Goal: Task Accomplishment & Management: Use online tool/utility

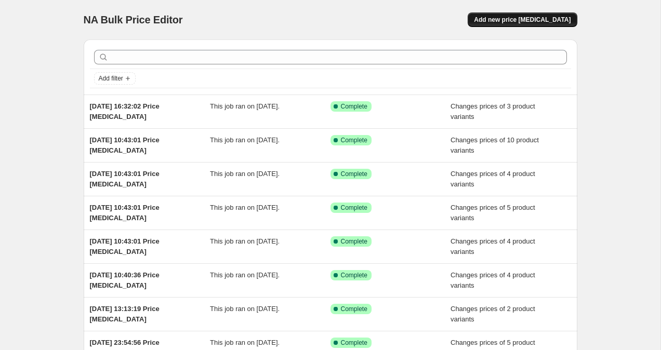
click at [525, 24] on button "Add new price [MEDICAL_DATA]" at bounding box center [522, 19] width 109 height 15
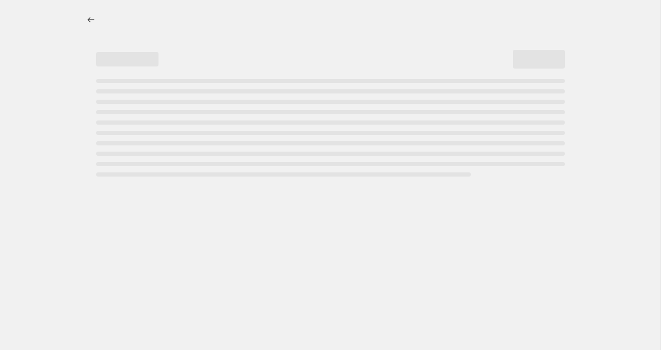
select select "percentage"
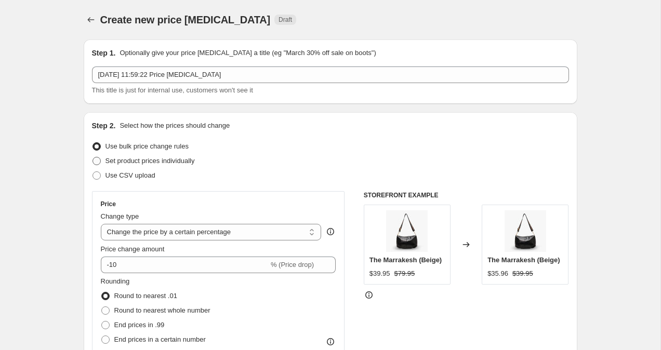
click at [95, 162] on span at bounding box center [96, 161] width 8 height 8
click at [93, 157] on input "Set product prices individually" at bounding box center [92, 157] width 1 height 1
radio input "true"
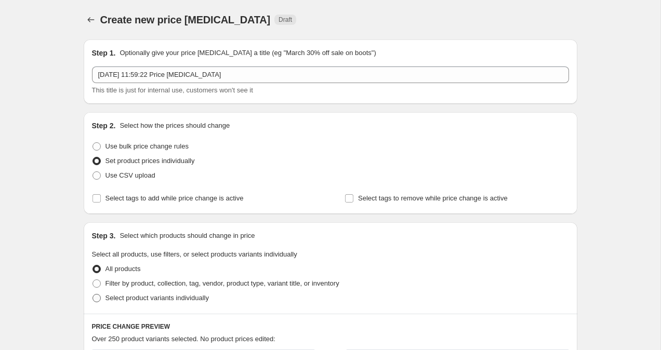
click at [92, 300] on span at bounding box center [96, 298] width 8 height 8
click at [92, 295] on input "Select product variants individually" at bounding box center [92, 294] width 1 height 1
radio input "true"
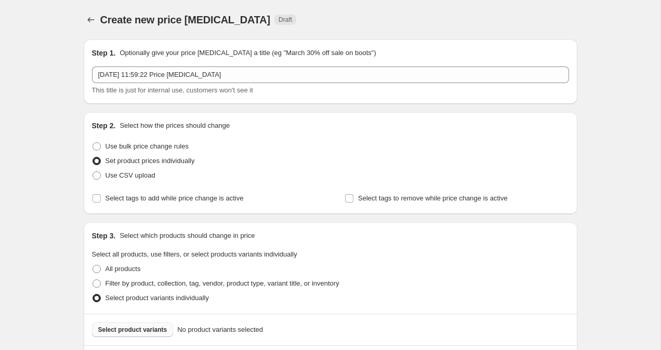
click at [131, 333] on span "Select product variants" at bounding box center [132, 330] width 69 height 8
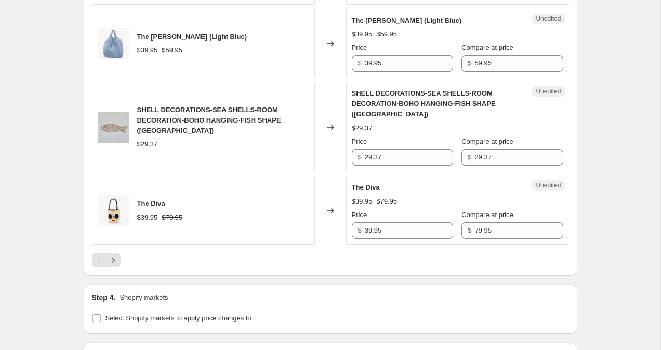
scroll to position [1760, 0]
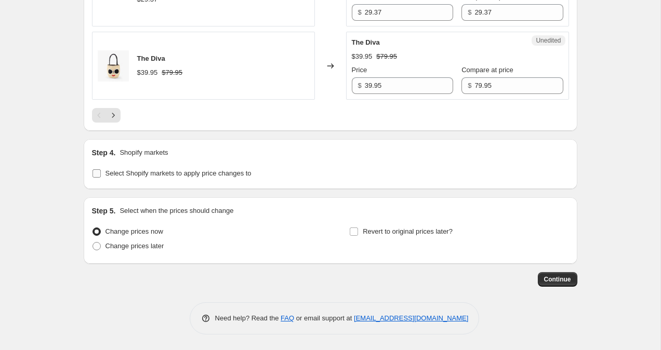
click at [96, 174] on input "Select Shopify markets to apply price changes to" at bounding box center [96, 173] width 8 height 8
checkbox input "true"
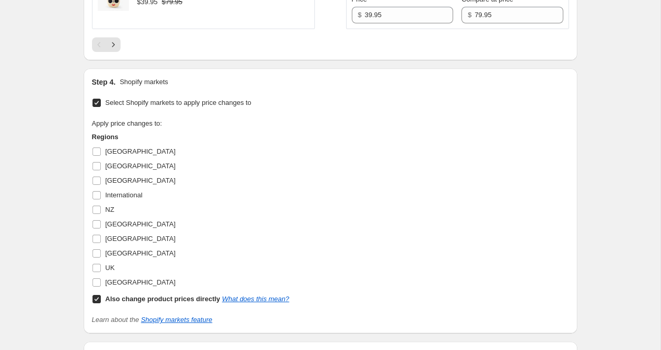
scroll to position [1846, 0]
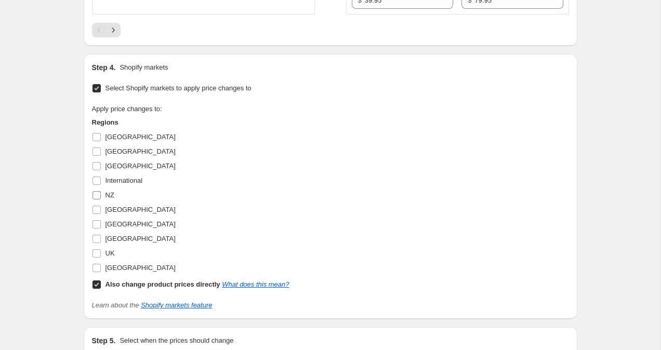
click at [99, 194] on input "NZ" at bounding box center [96, 195] width 8 height 8
checkbox input "true"
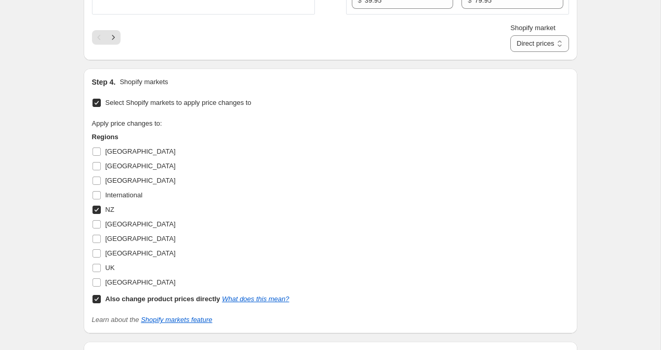
click at [99, 300] on input "Also change product prices directly What does this mean?" at bounding box center [96, 299] width 8 height 8
checkbox input "false"
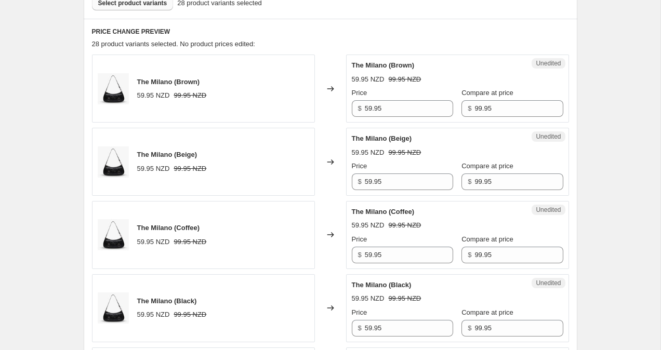
scroll to position [339, 0]
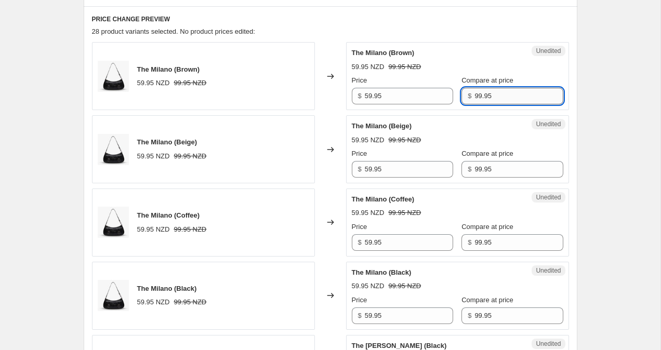
click at [474, 94] on input "99.95" at bounding box center [518, 96] width 88 height 17
type input "129.95"
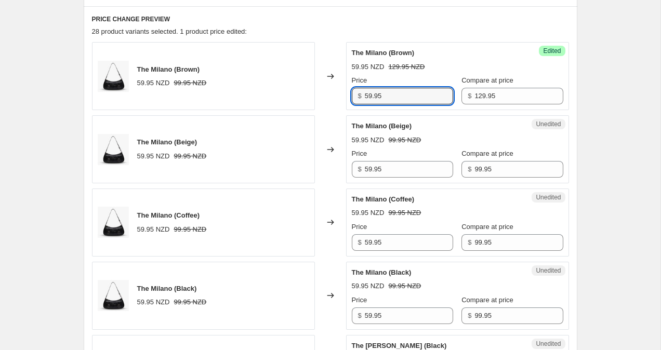
drag, startPoint x: 368, startPoint y: 96, endPoint x: 350, endPoint y: 96, distance: 18.7
click at [353, 96] on div "$ 59.95" at bounding box center [402, 96] width 101 height 17
type input "129.95"
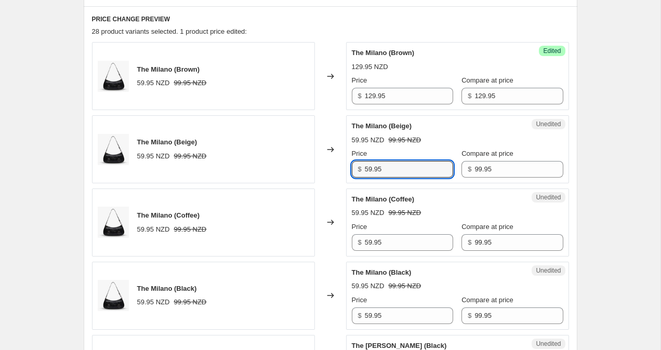
drag, startPoint x: 369, startPoint y: 167, endPoint x: 348, endPoint y: 167, distance: 21.3
click at [352, 167] on div "$ 59.95" at bounding box center [402, 169] width 101 height 17
type input "129.95"
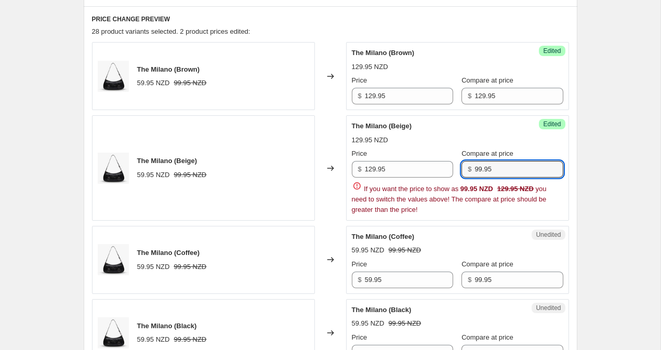
drag, startPoint x: 469, startPoint y: 167, endPoint x: 453, endPoint y: 164, distance: 16.3
click at [457, 166] on div "Price $ 129.95 Compare at price $ 99.95" at bounding box center [457, 163] width 211 height 29
type input "129.95"
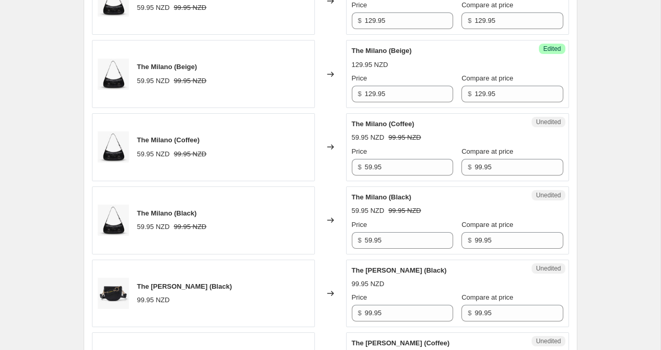
scroll to position [445, 0]
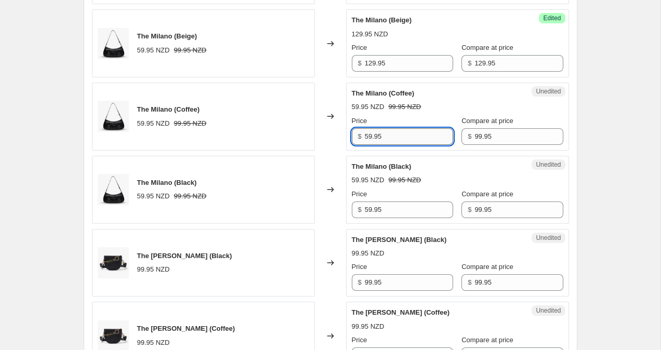
click at [369, 136] on input "59.95" at bounding box center [409, 136] width 88 height 17
type input "129.95"
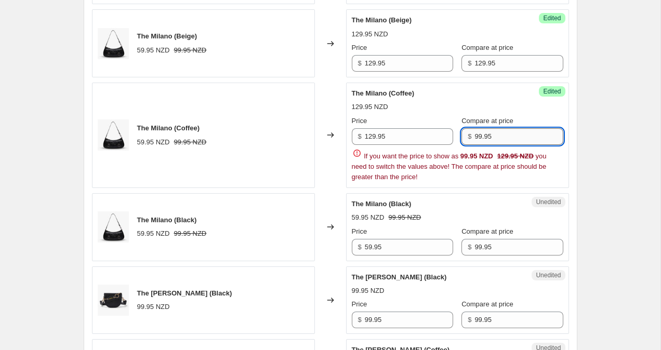
click at [470, 139] on div "$ 99.95" at bounding box center [511, 136] width 101 height 17
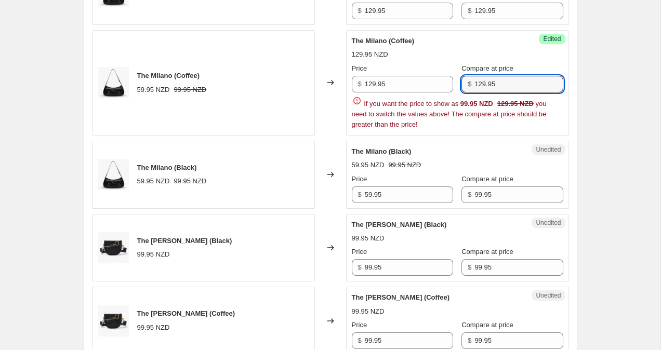
scroll to position [524, 0]
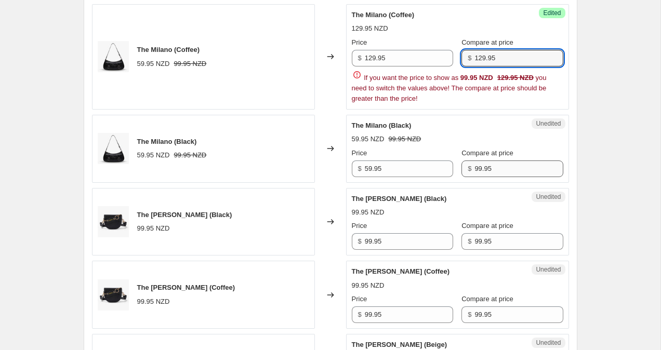
type input "129.95"
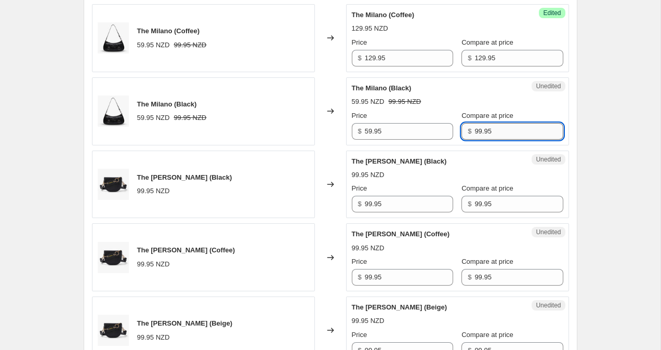
type input "129.95"
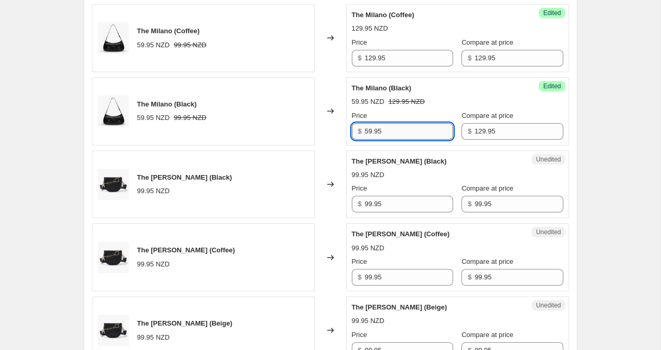
click at [369, 129] on input "59.95" at bounding box center [409, 131] width 88 height 17
type input "129.95"
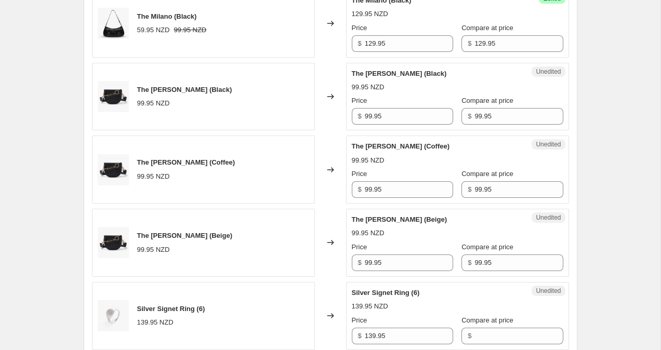
scroll to position [657, 0]
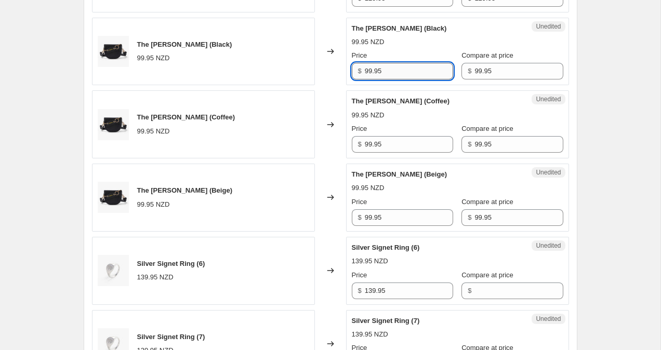
click at [368, 72] on input "99.95" at bounding box center [409, 71] width 88 height 17
type input "129.95"
click at [468, 71] on div "$ 99.95" at bounding box center [511, 71] width 101 height 17
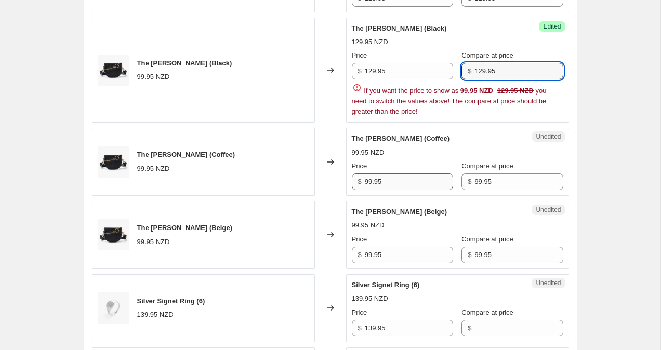
type input "129.95"
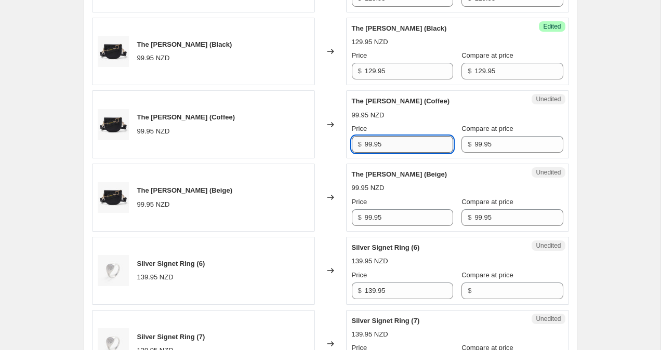
type input "129.95"
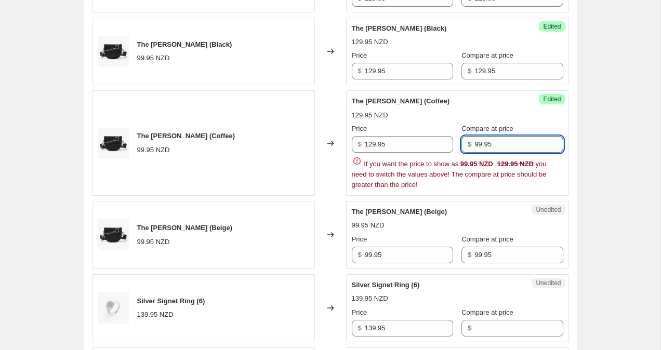
click at [469, 143] on div "$ 99.95" at bounding box center [511, 144] width 101 height 17
type input "129.95"
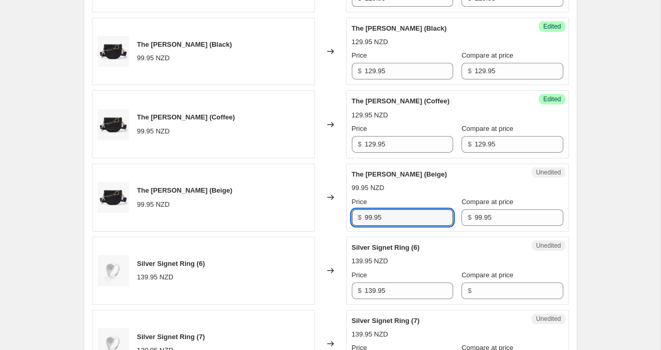
type input "129.95"
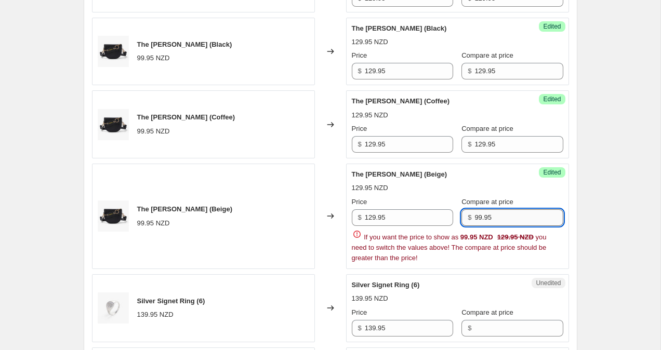
click at [470, 214] on div "$ 99.95" at bounding box center [511, 217] width 101 height 17
type input "129.95"
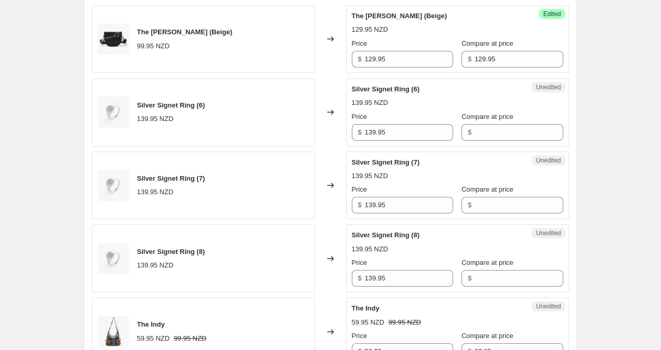
scroll to position [846, 0]
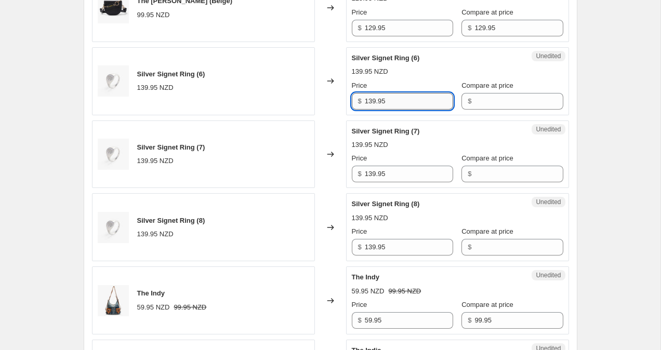
click at [374, 101] on input "139.95" at bounding box center [409, 101] width 88 height 17
type input "149.95"
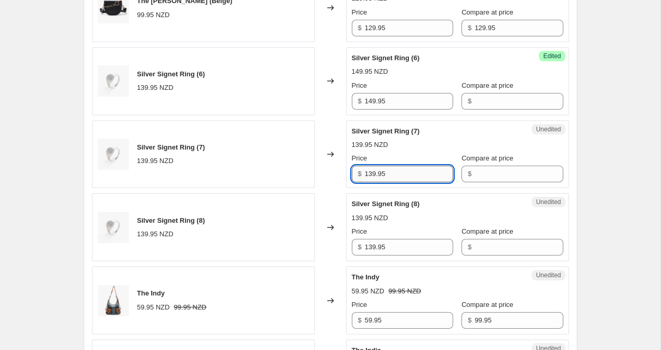
click at [376, 176] on input "139.95" at bounding box center [409, 174] width 88 height 17
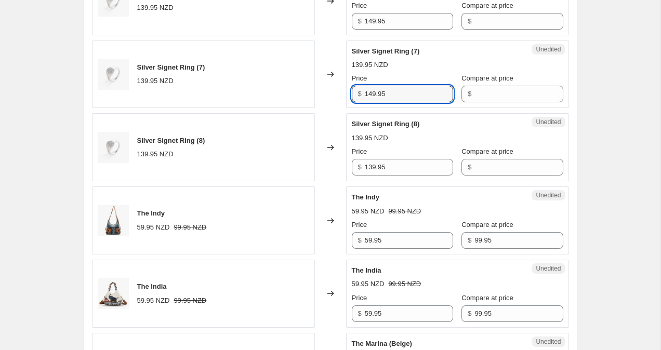
scroll to position [927, 0]
type input "149.95"
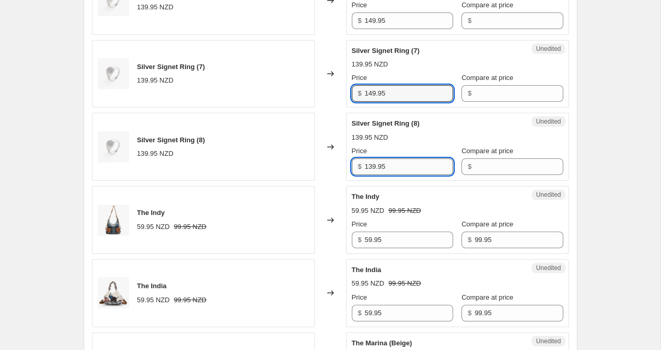
click at [375, 168] on input "139.95" at bounding box center [409, 166] width 88 height 17
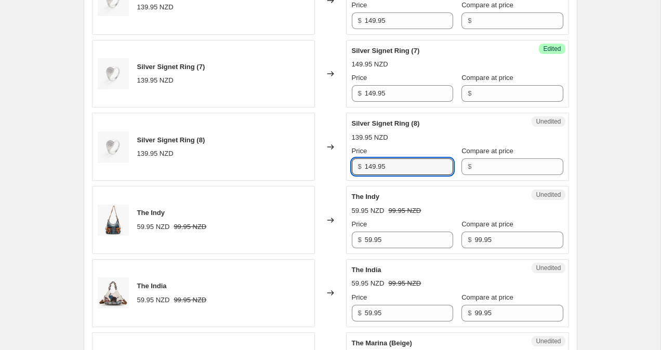
type input "149.95"
click at [630, 131] on div "Create new price [MEDICAL_DATA]. This page is ready Create new price [MEDICAL_D…" at bounding box center [330, 236] width 660 height 2326
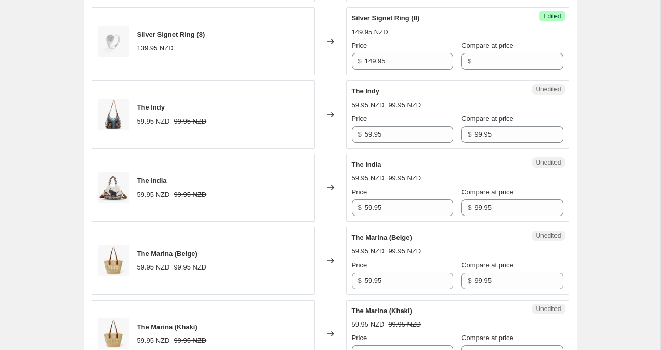
scroll to position [1034, 0]
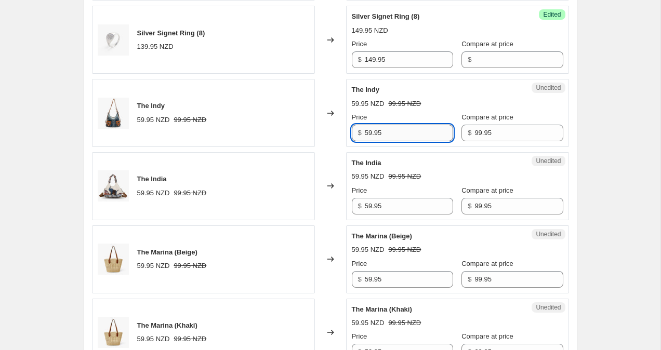
click at [369, 132] on input "59.95" at bounding box center [409, 133] width 88 height 17
type input "99.95"
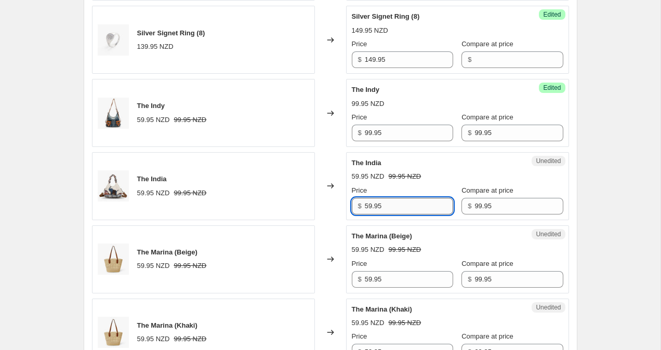
click at [370, 207] on input "59.95" at bounding box center [409, 206] width 88 height 17
type input "129.95"
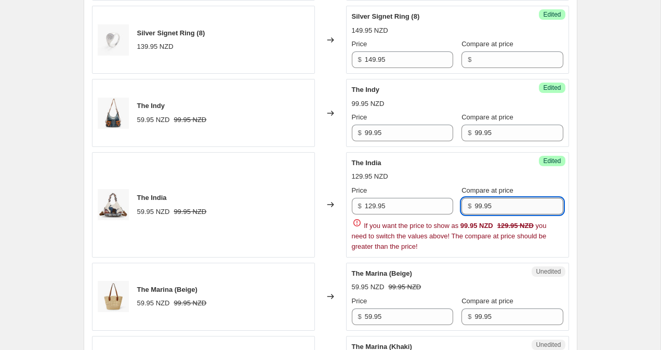
click at [468, 208] on div "$ 99.95" at bounding box center [511, 206] width 101 height 17
type input "129.95"
click at [637, 157] on div "Create new price [MEDICAL_DATA]. This page is ready Create new price [MEDICAL_D…" at bounding box center [330, 147] width 660 height 2363
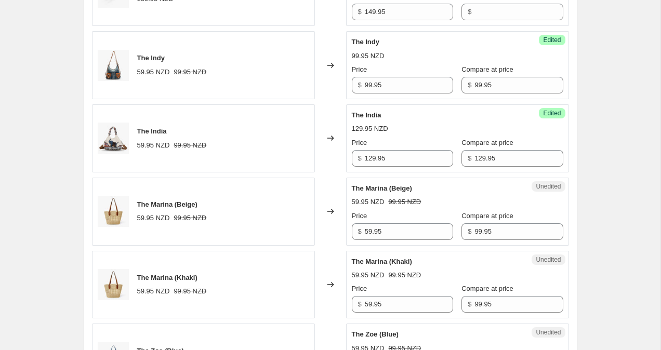
scroll to position [1152, 0]
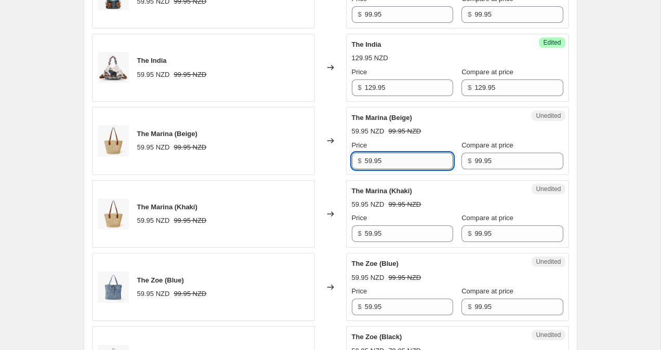
click at [371, 164] on input "59.95" at bounding box center [409, 161] width 88 height 17
type input "79.95"
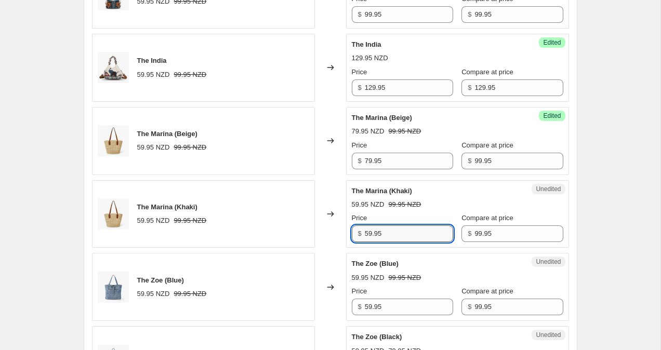
click at [369, 235] on input "59.95" at bounding box center [409, 234] width 88 height 17
type input "79.95"
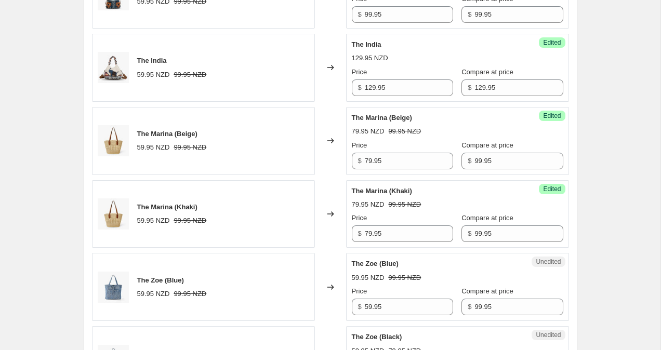
click at [642, 175] on div "Create new price [MEDICAL_DATA]. This page is ready Create new price [MEDICAL_D…" at bounding box center [330, 11] width 660 height 2326
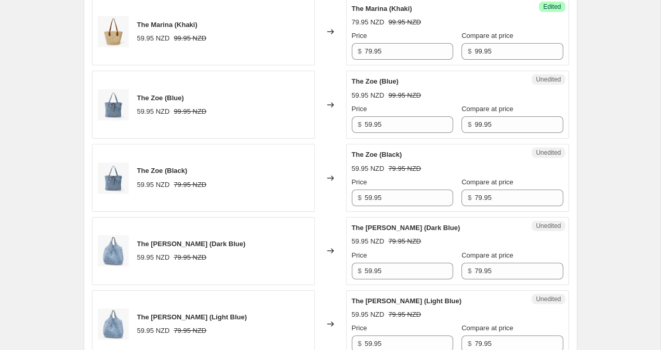
scroll to position [1348, 0]
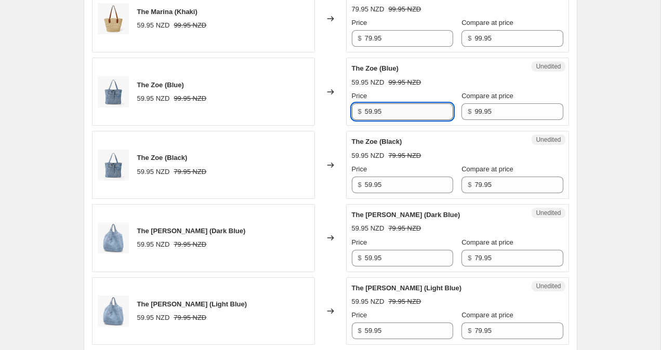
click at [371, 113] on input "59.95" at bounding box center [409, 111] width 88 height 17
type input "79.95"
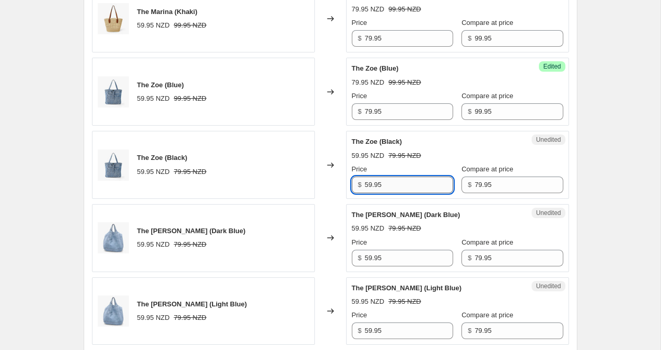
click at [368, 186] on input "59.95" at bounding box center [409, 185] width 88 height 17
type input "79.95"
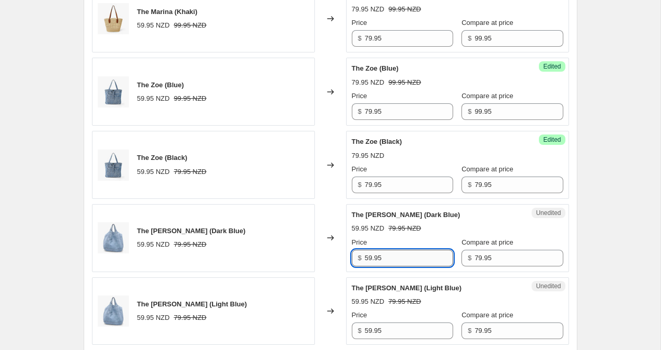
click at [370, 256] on input "59.95" at bounding box center [409, 258] width 88 height 17
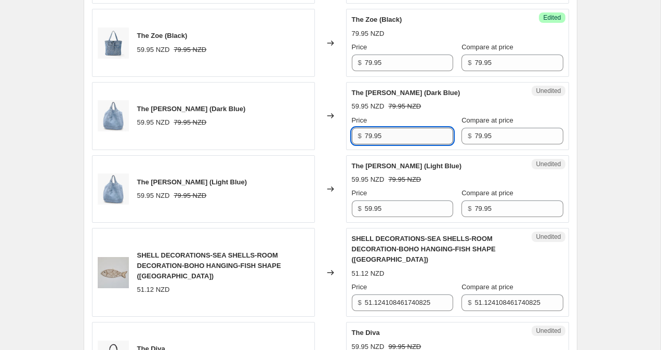
scroll to position [1492, 0]
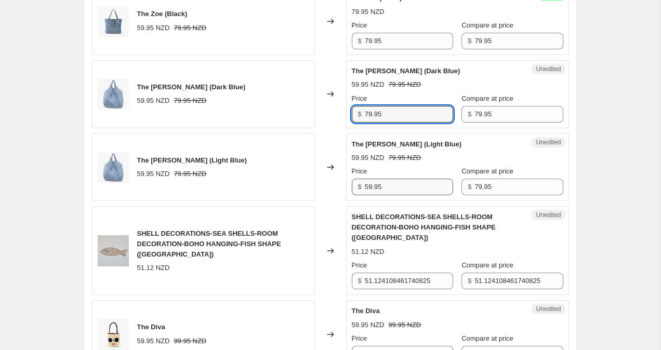
type input "79.95"
click at [370, 183] on input "59.95" at bounding box center [409, 187] width 88 height 17
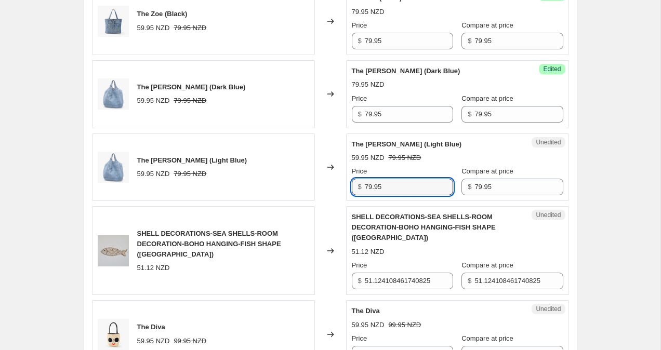
type input "79.95"
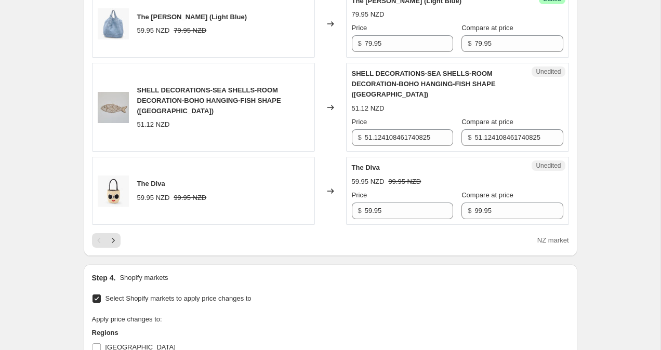
scroll to position [1649, 0]
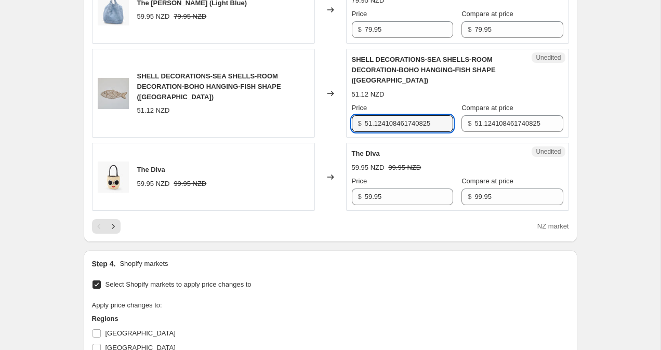
drag, startPoint x: 445, startPoint y: 125, endPoint x: 316, endPoint y: 116, distance: 129.2
click at [317, 115] on div "SHELL DECORATIONS-SEA SHELLS-ROOM DECORATION-BOHO HANGING-FISH SHAPE ([GEOGRAPH…" at bounding box center [330, 93] width 477 height 89
type input "99.95"
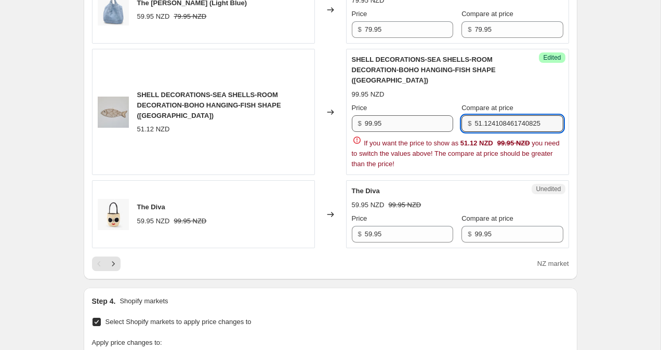
drag, startPoint x: 537, startPoint y: 124, endPoint x: 447, endPoint y: 118, distance: 90.6
click at [448, 118] on div "Price $ 99.95 Compare at price $ 51.124108461740825" at bounding box center [457, 117] width 211 height 29
type input "99.95"
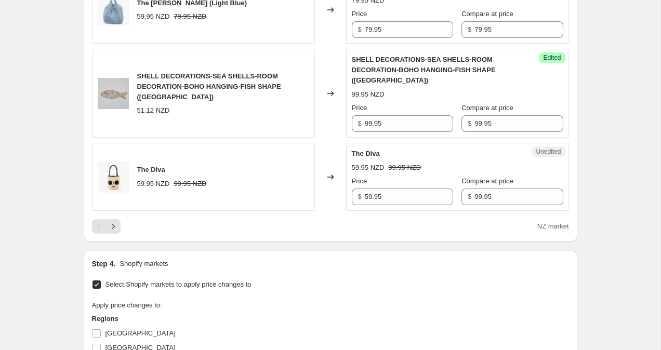
click at [369, 197] on input "59.95" at bounding box center [409, 197] width 88 height 17
type input "99.95"
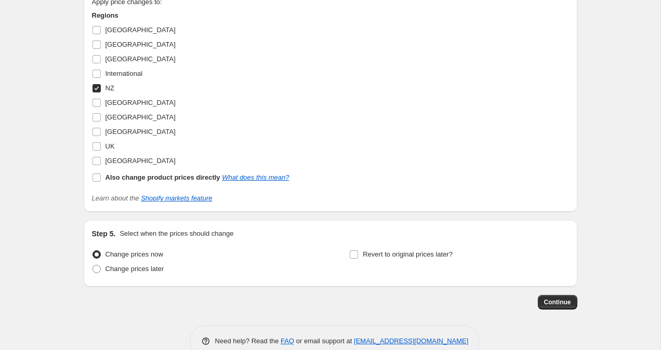
scroll to position [1976, 0]
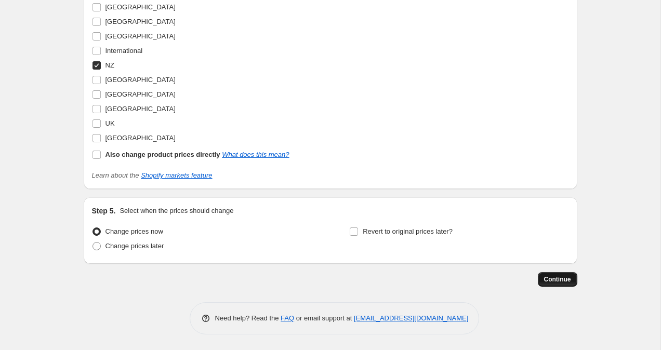
click at [563, 275] on button "Continue" at bounding box center [557, 279] width 39 height 15
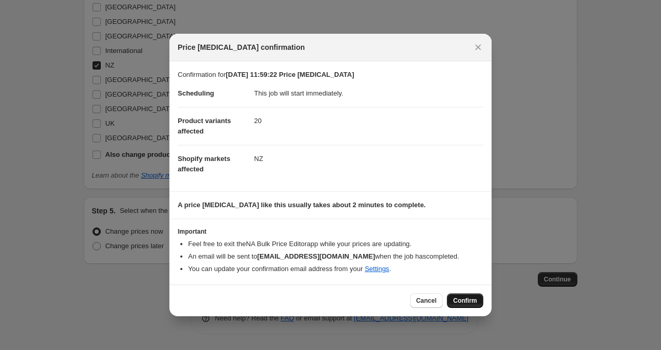
click at [473, 302] on span "Confirm" at bounding box center [465, 301] width 24 height 8
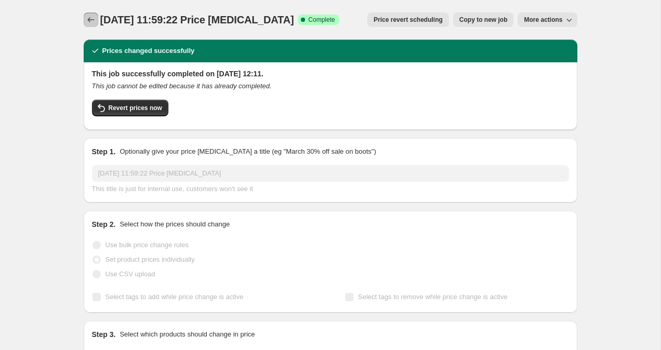
click at [88, 17] on icon "Price change jobs" at bounding box center [91, 20] width 10 height 10
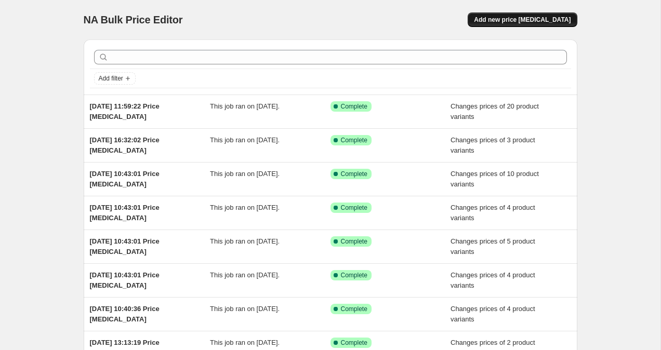
click at [535, 19] on span "Add new price [MEDICAL_DATA]" at bounding box center [522, 20] width 97 height 8
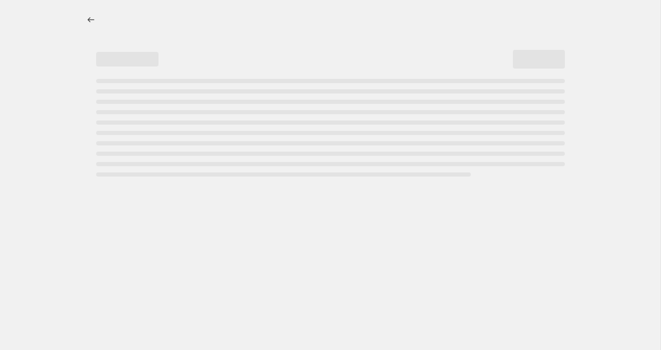
select select "percentage"
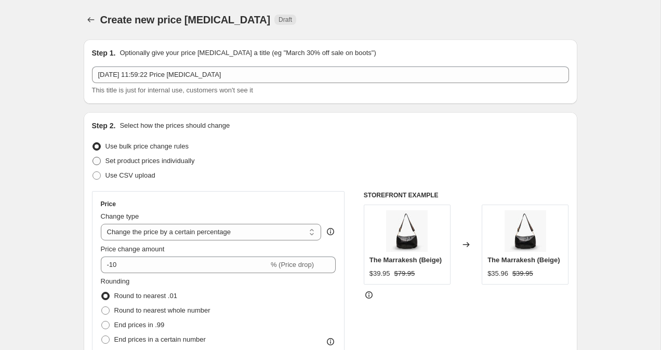
click at [95, 160] on span at bounding box center [96, 161] width 8 height 8
click at [93, 157] on input "Set product prices individually" at bounding box center [92, 157] width 1 height 1
radio input "true"
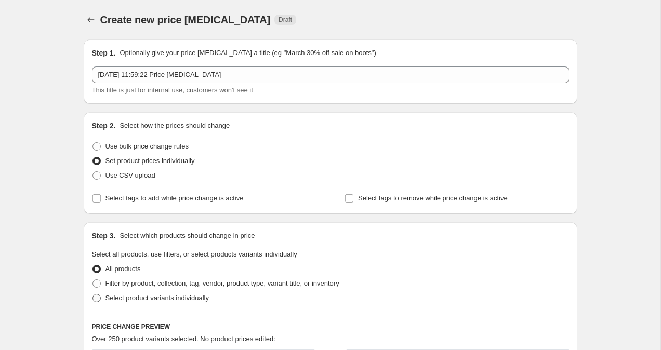
click at [95, 299] on span at bounding box center [96, 298] width 8 height 8
click at [93, 295] on input "Select product variants individually" at bounding box center [92, 294] width 1 height 1
radio input "true"
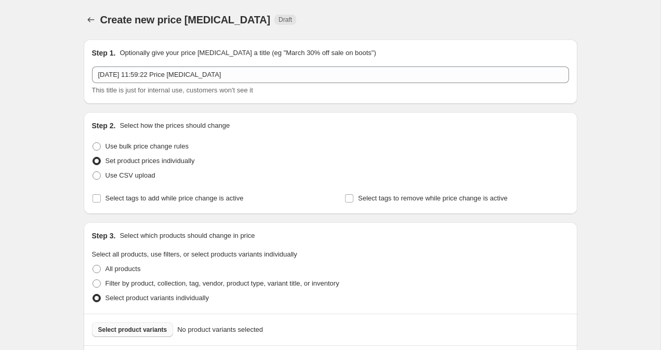
click at [130, 325] on button "Select product variants" at bounding box center [133, 330] width 82 height 15
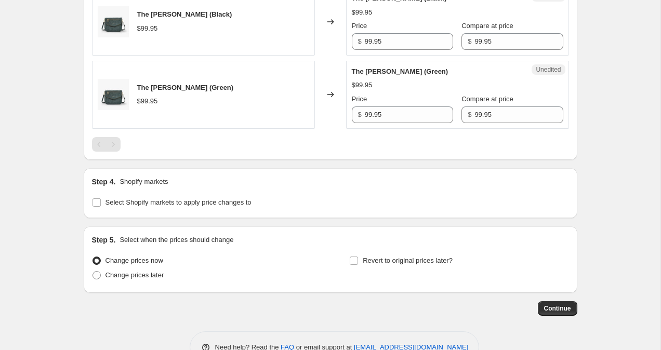
scroll to position [1513, 0]
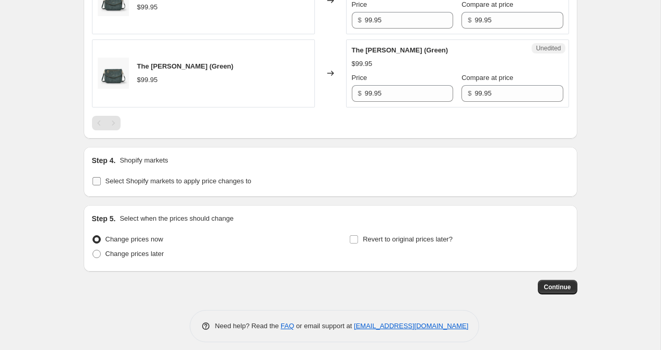
click at [92, 181] on span at bounding box center [96, 181] width 9 height 9
click at [92, 181] on input "Select Shopify markets to apply price changes to" at bounding box center [96, 181] width 8 height 8
checkbox input "true"
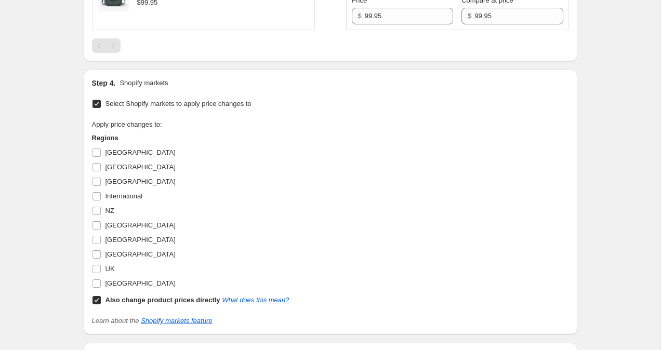
scroll to position [1591, 0]
click at [96, 212] on input "NZ" at bounding box center [96, 210] width 8 height 8
checkbox input "true"
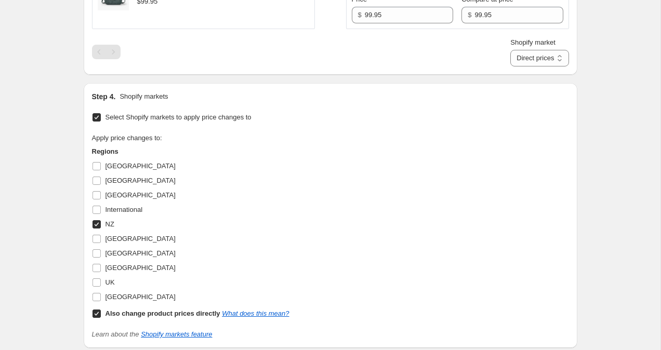
click at [98, 314] on input "Also change product prices directly What does this mean?" at bounding box center [96, 314] width 8 height 8
checkbox input "false"
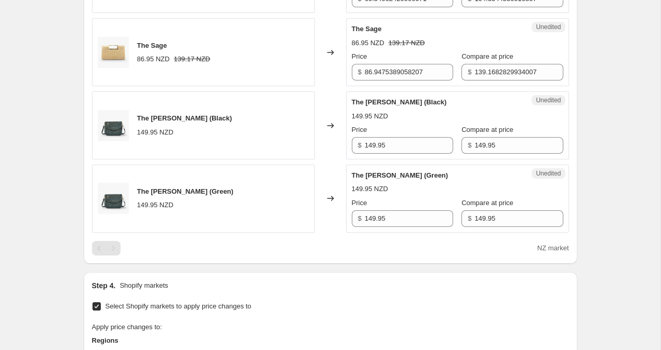
scroll to position [1393, 0]
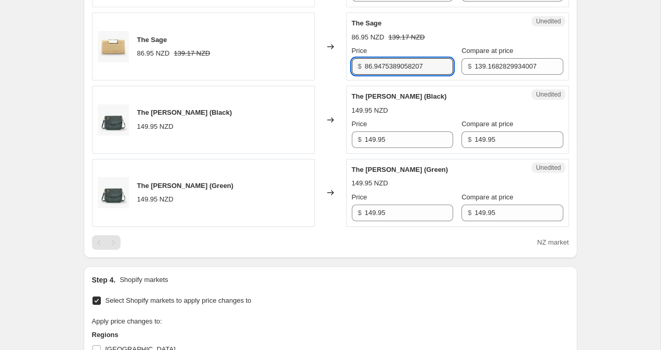
drag, startPoint x: 440, startPoint y: 65, endPoint x: 331, endPoint y: 52, distance: 109.4
click at [332, 52] on div "The Sage 86.95 NZD 139.17 NZD Changed to Unedited The Sage 86.95 NZD 139.17 NZD…" at bounding box center [330, 46] width 477 height 68
drag, startPoint x: 396, startPoint y: 65, endPoint x: 316, endPoint y: 62, distance: 80.1
click at [318, 62] on div "The Sage 86.95 NZD 139.17 NZD Changed to Unedited The Sage 86.95 NZD 139.17 NZD…" at bounding box center [330, 46] width 477 height 68
type input "99.95"
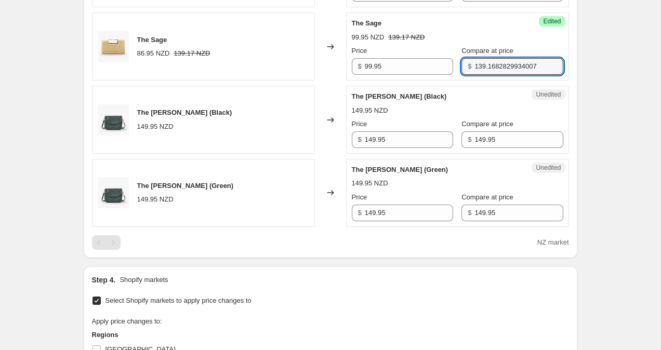
drag, startPoint x: 465, startPoint y: 66, endPoint x: 598, endPoint y: 72, distance: 133.1
paste input "99.95"
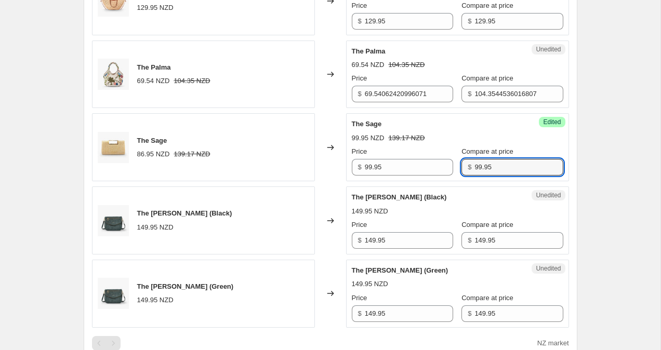
scroll to position [1265, 0]
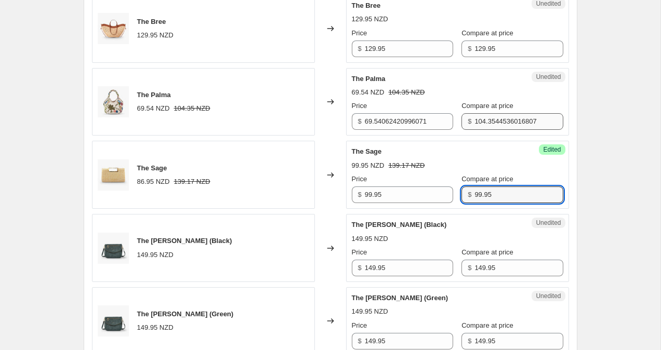
type input "99.95"
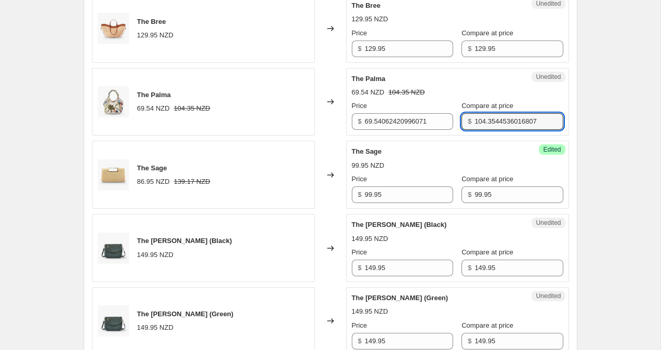
drag, startPoint x: 537, startPoint y: 122, endPoint x: 440, endPoint y: 109, distance: 98.1
click at [441, 109] on div "Price $ 69.54062420996071 Compare at price $ 104.3544536016807" at bounding box center [457, 115] width 211 height 29
paste input "99.95"
type input "99.95"
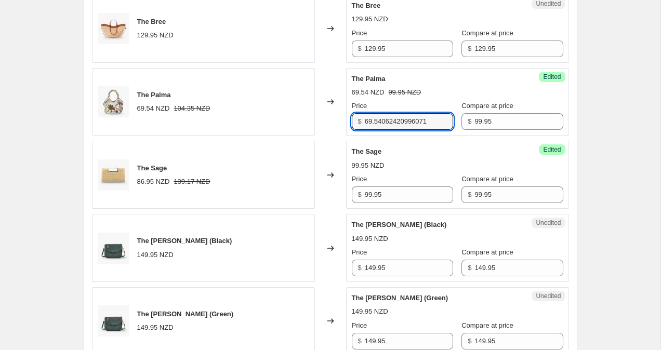
drag, startPoint x: 435, startPoint y: 121, endPoint x: 328, endPoint y: 112, distance: 106.8
click at [330, 113] on div "The Palma 69.54 NZD 104.35 NZD Changed to Success Edited The Palma 69.54 NZD 99…" at bounding box center [330, 102] width 477 height 68
paste input "99.95"
type input "99.95"
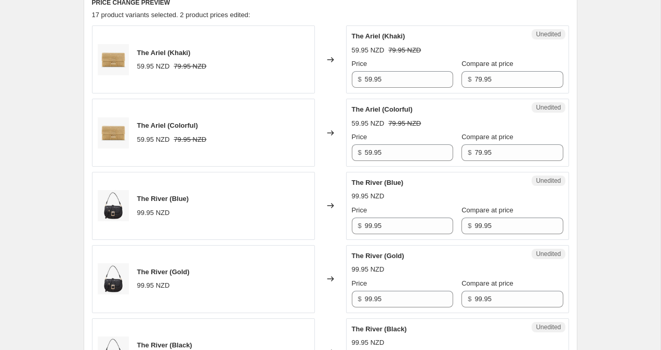
scroll to position [345, 0]
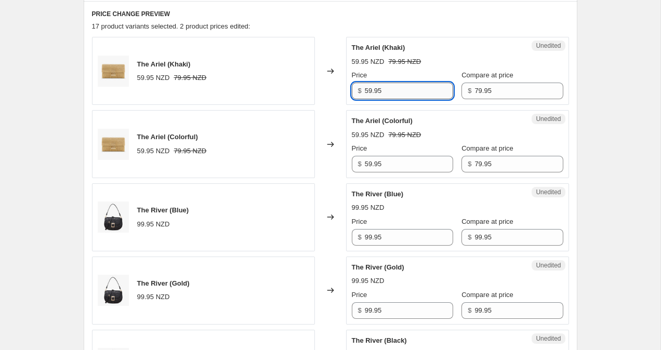
click at [369, 90] on input "59.95" at bounding box center [409, 91] width 88 height 17
type input "49.95"
click at [367, 164] on input "59.95" at bounding box center [409, 164] width 88 height 17
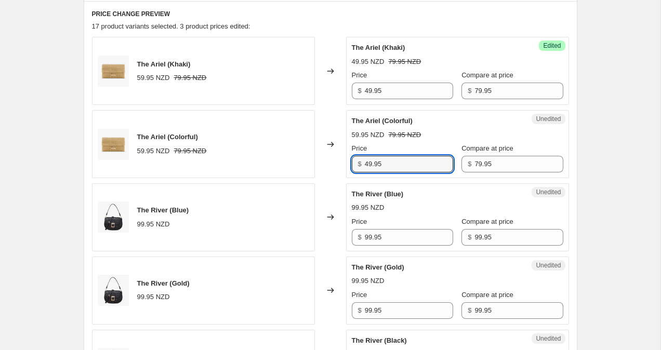
type input "49.95"
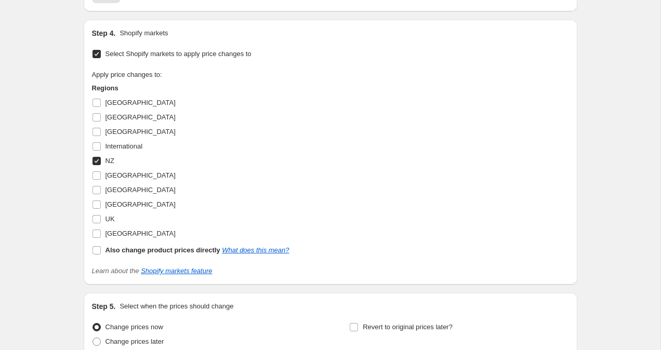
scroll to position [1735, 0]
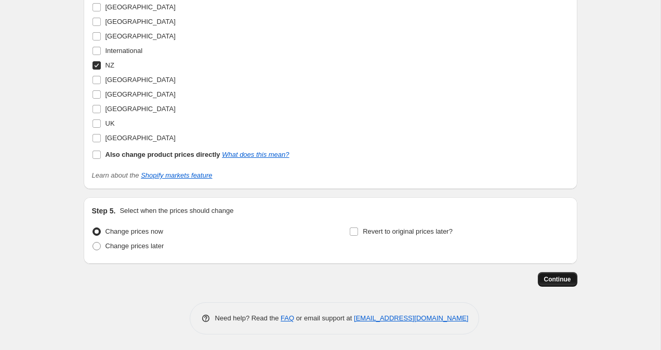
click at [553, 283] on span "Continue" at bounding box center [557, 279] width 27 height 8
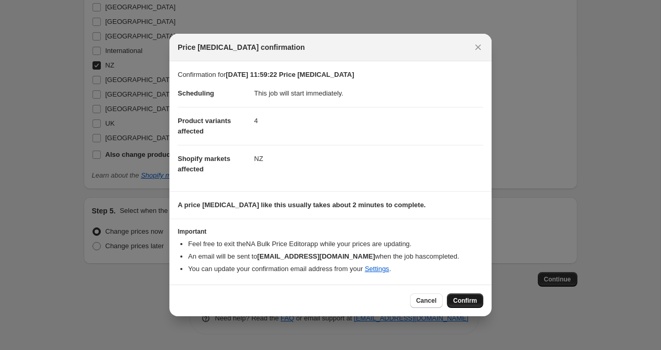
click at [466, 300] on span "Confirm" at bounding box center [465, 301] width 24 height 8
